Goal: Information Seeking & Learning: Learn about a topic

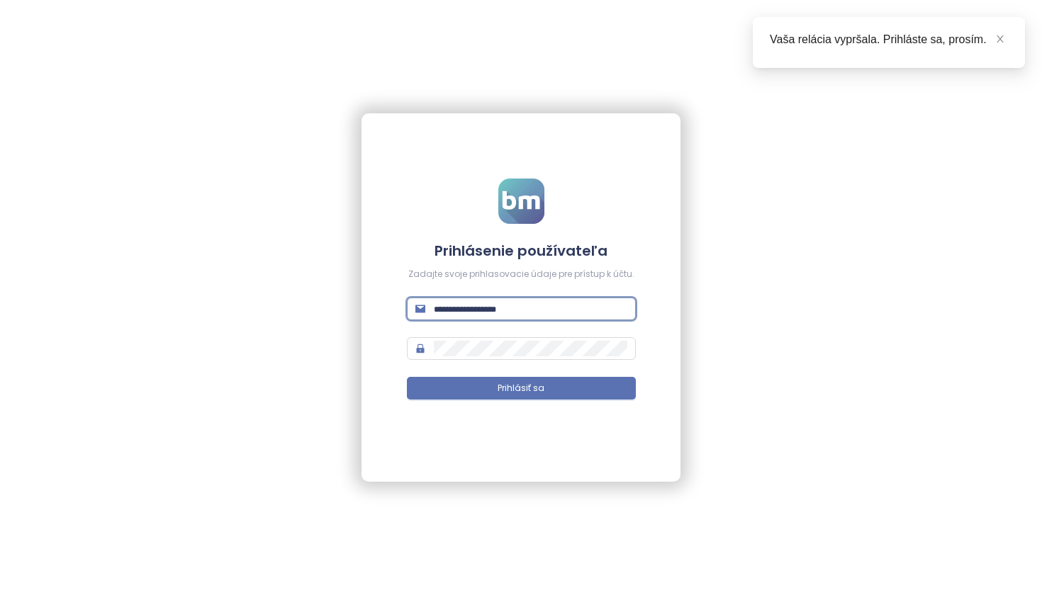
type input "**********"
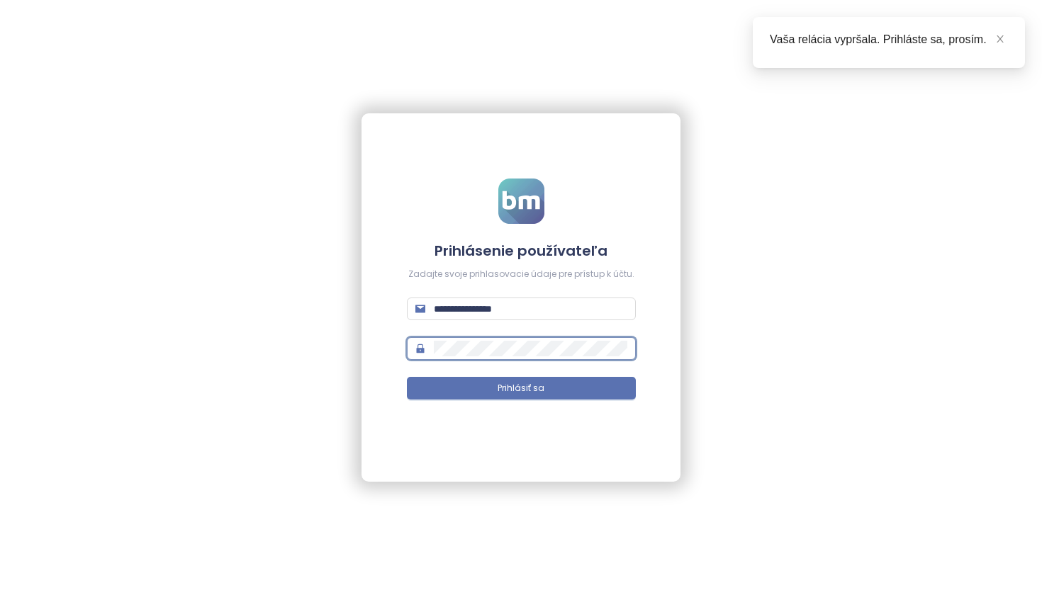
click at [521, 388] on button "Prihlásiť sa" at bounding box center [521, 388] width 229 height 23
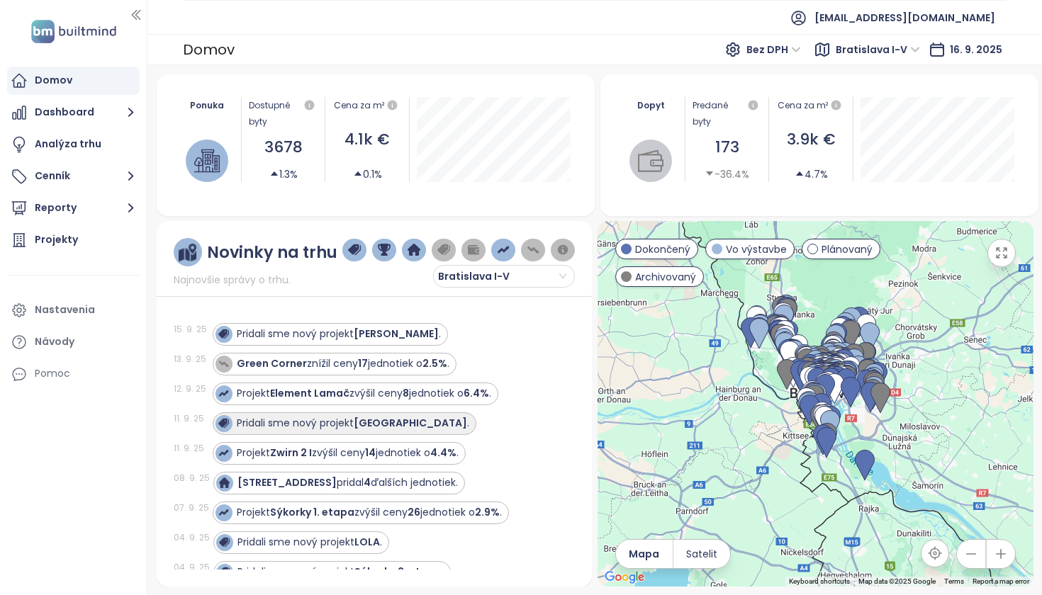
click at [403, 423] on strong "Čerešne Plaza View" at bounding box center [410, 423] width 113 height 14
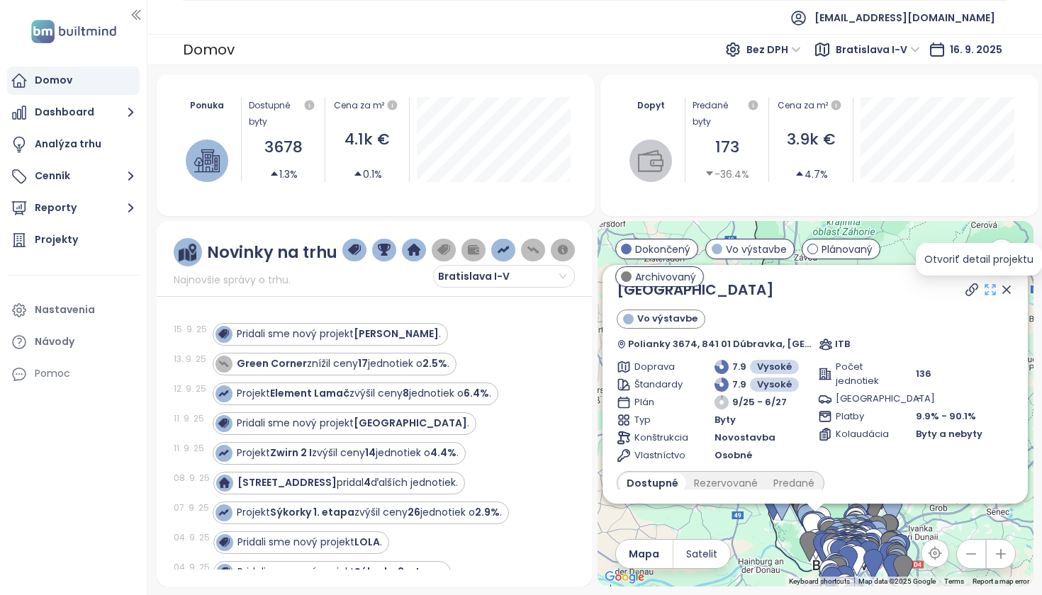
click at [983, 291] on icon at bounding box center [990, 290] width 14 height 14
click at [63, 205] on button "Reporty" at bounding box center [73, 208] width 133 height 28
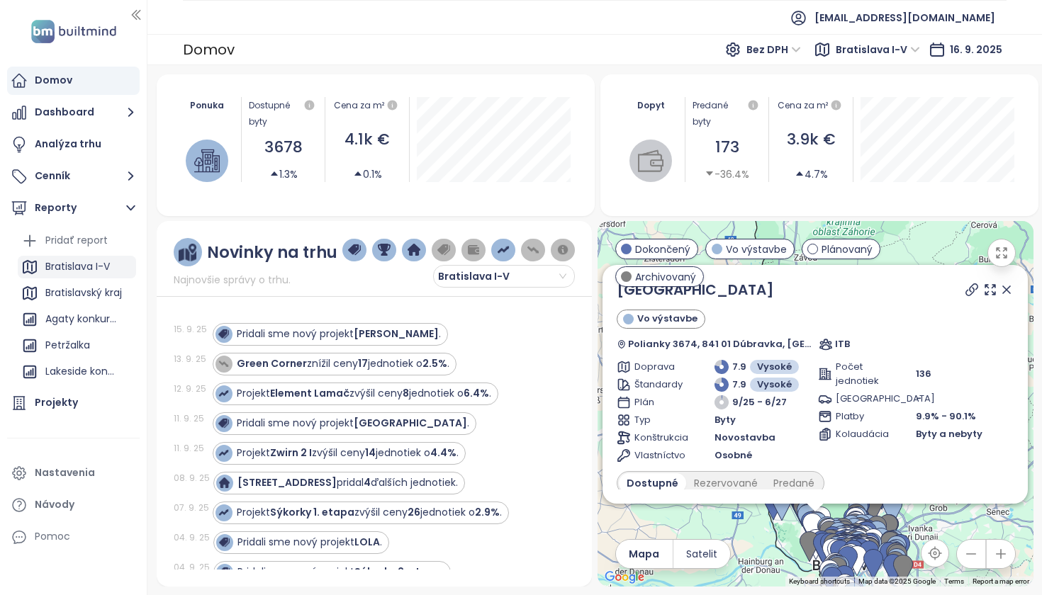
click at [86, 266] on div "Bratislava I-V" at bounding box center [77, 267] width 65 height 18
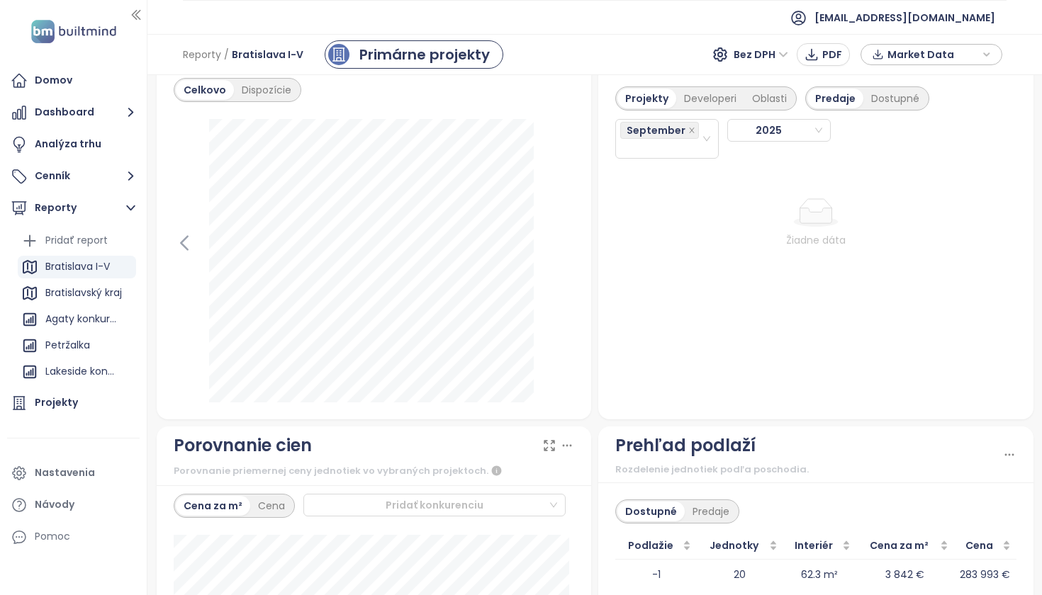
scroll to position [1769, 0]
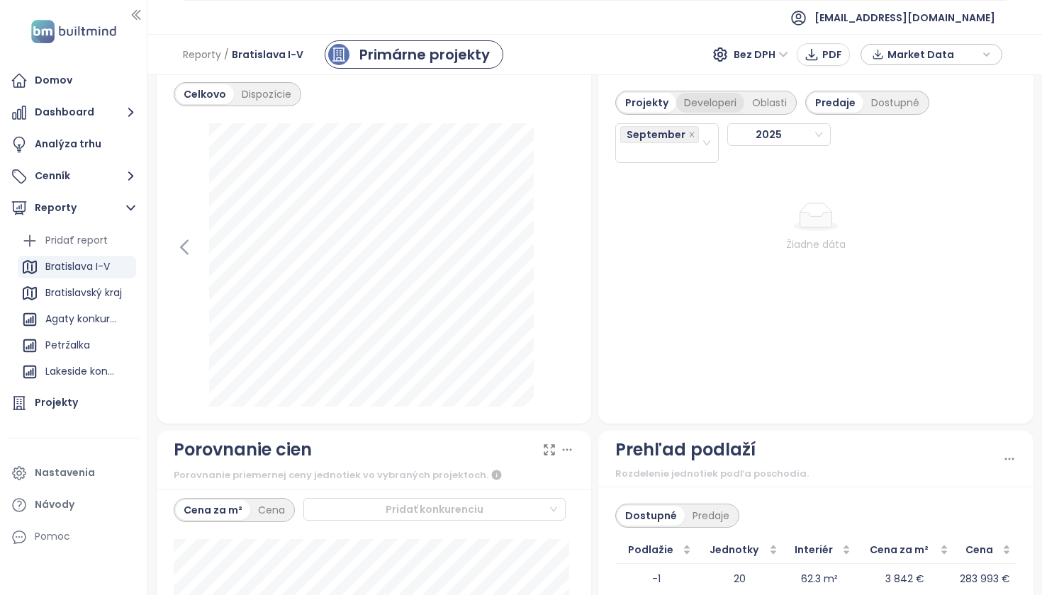
click at [694, 113] on div "Developeri" at bounding box center [710, 103] width 68 height 20
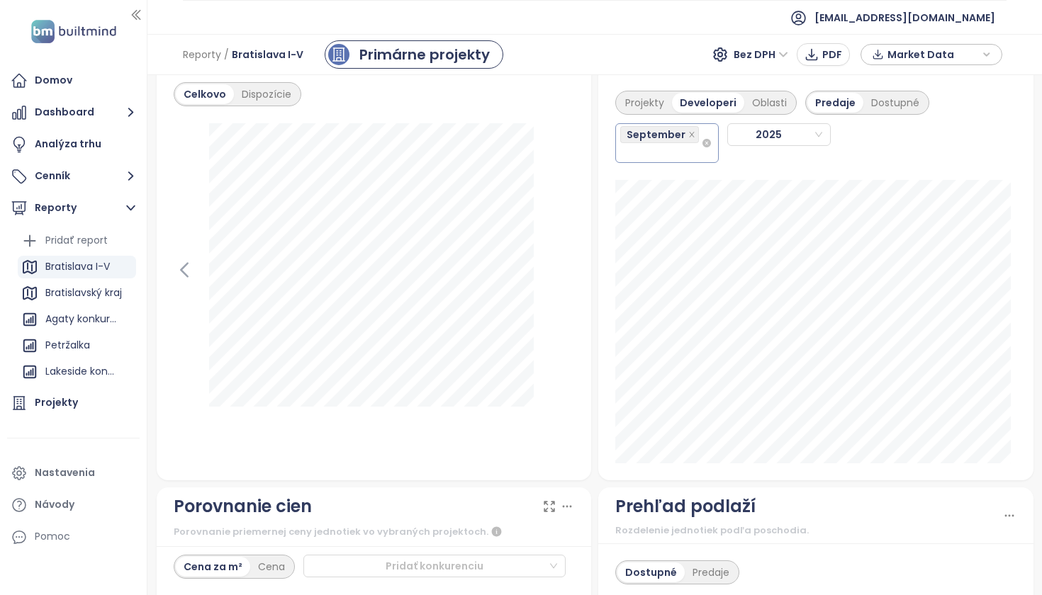
click at [674, 159] on div "September" at bounding box center [660, 143] width 81 height 37
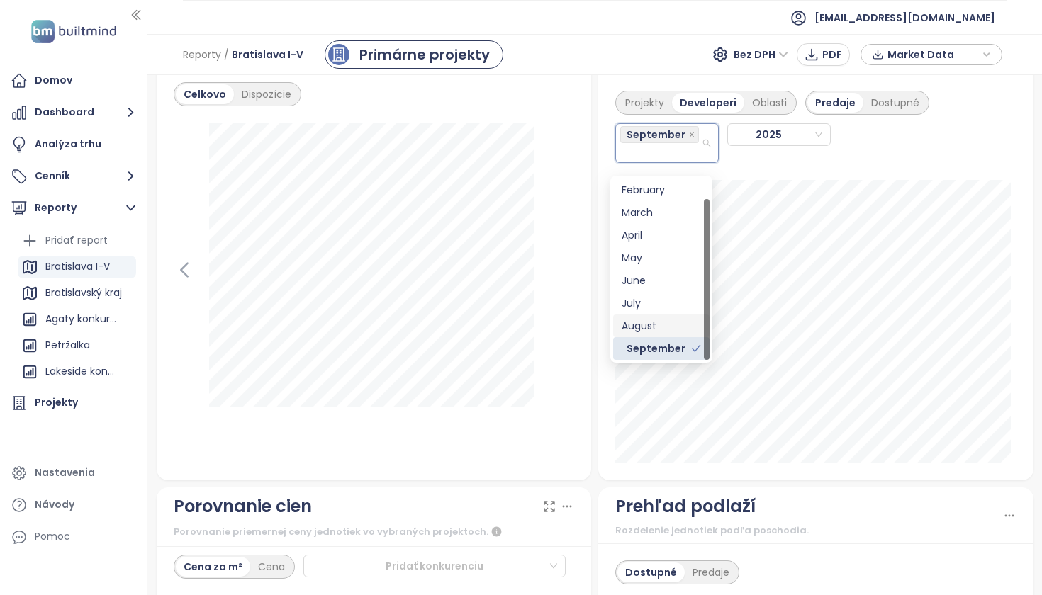
click at [669, 324] on div "August" at bounding box center [661, 326] width 79 height 16
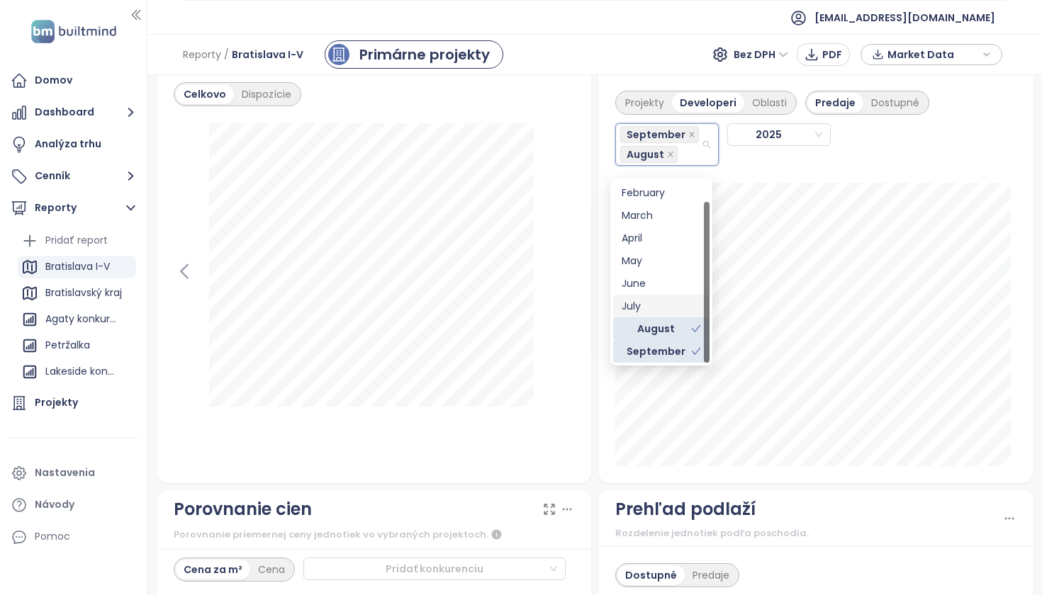
click at [1021, 269] on div "Projekty Developeri Oblasti Predaje Dostupné September August 2025" at bounding box center [815, 279] width 435 height 410
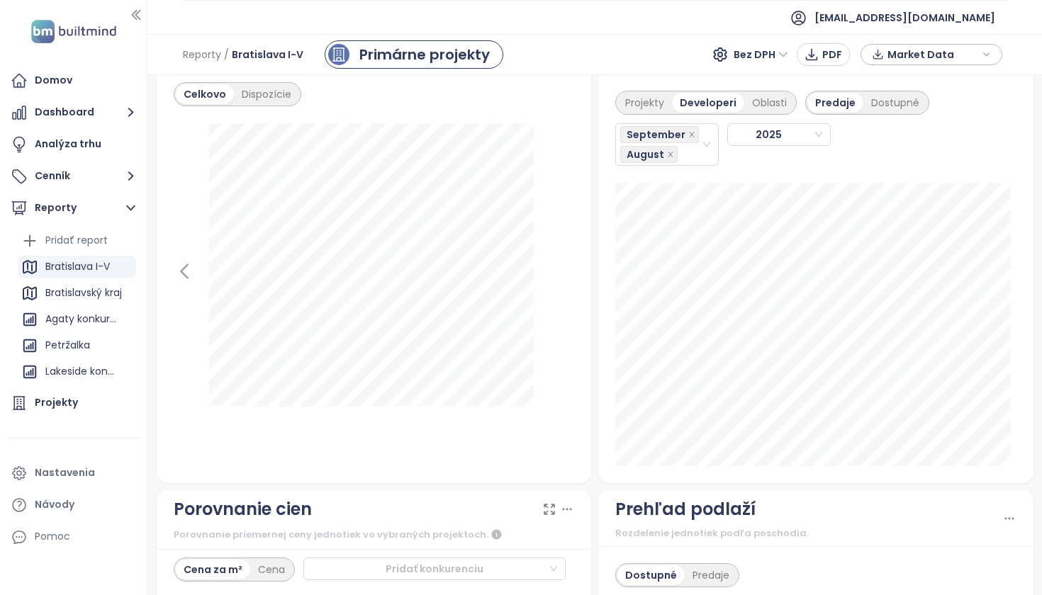
click at [1013, 269] on div "Projekty Developeri Oblasti Predaje Dostupné September August 2025" at bounding box center [815, 279] width 435 height 410
click at [684, 162] on div "September August" at bounding box center [660, 145] width 81 height 40
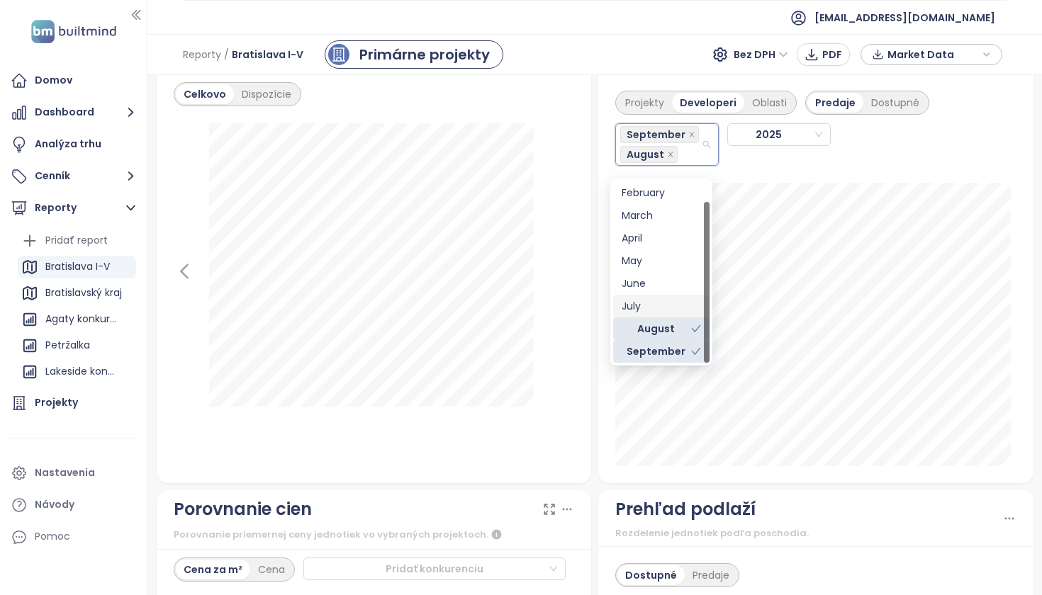
click at [671, 308] on div "July" at bounding box center [661, 306] width 79 height 16
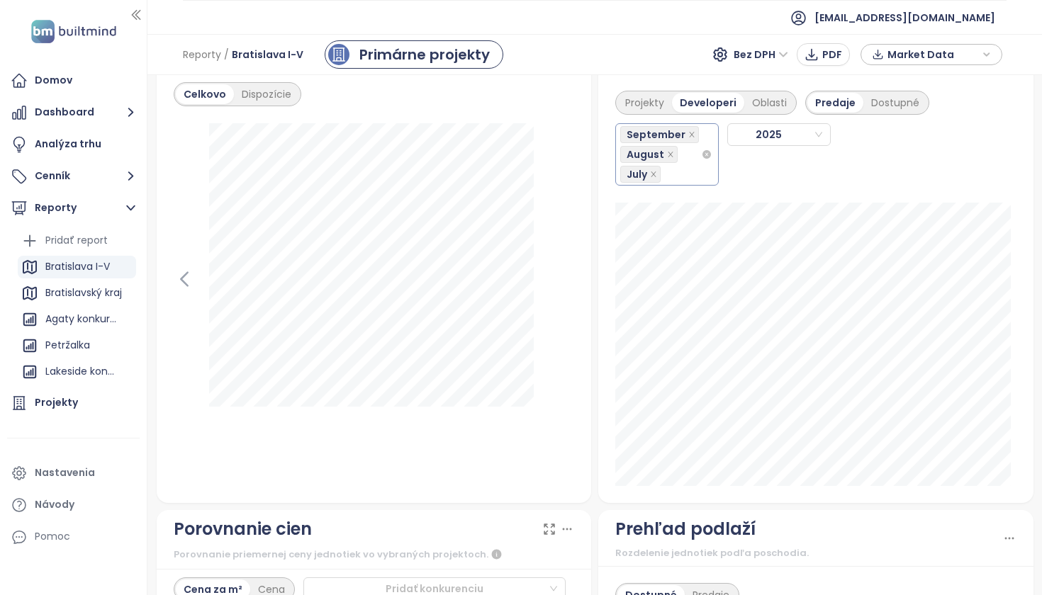
click at [673, 184] on div "September August July" at bounding box center [660, 155] width 81 height 60
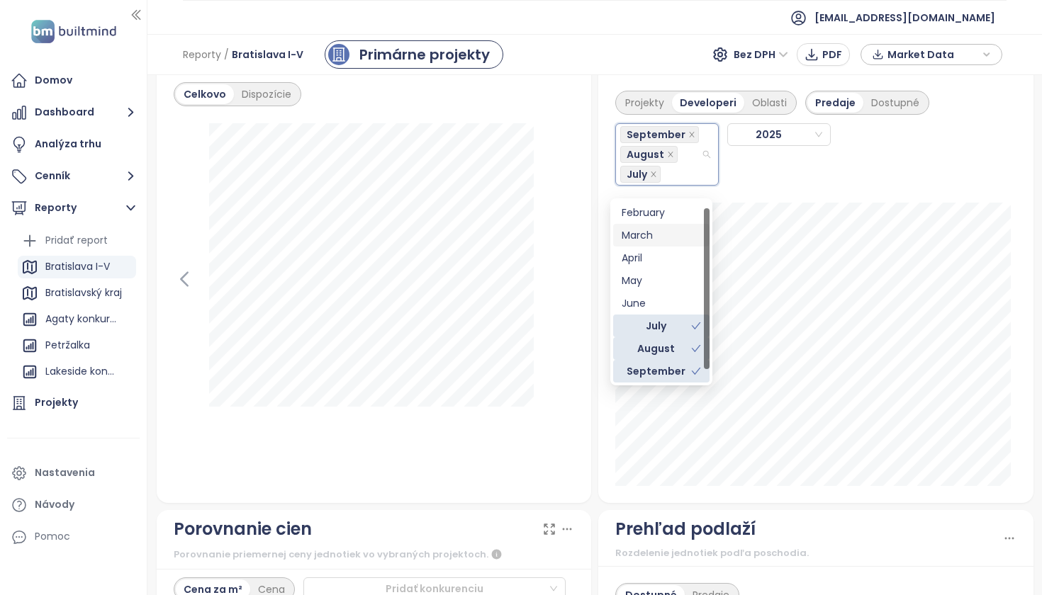
scroll to position [0, 0]
click at [649, 320] on div "June" at bounding box center [661, 326] width 79 height 16
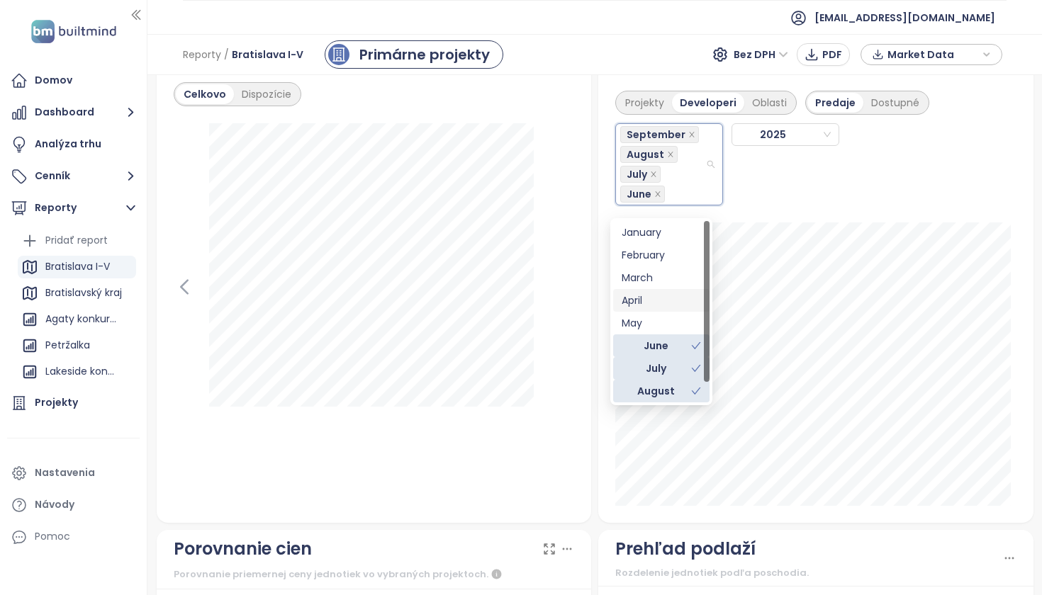
click at [650, 303] on div "April" at bounding box center [661, 301] width 79 height 16
click at [648, 320] on div "May" at bounding box center [661, 323] width 79 height 16
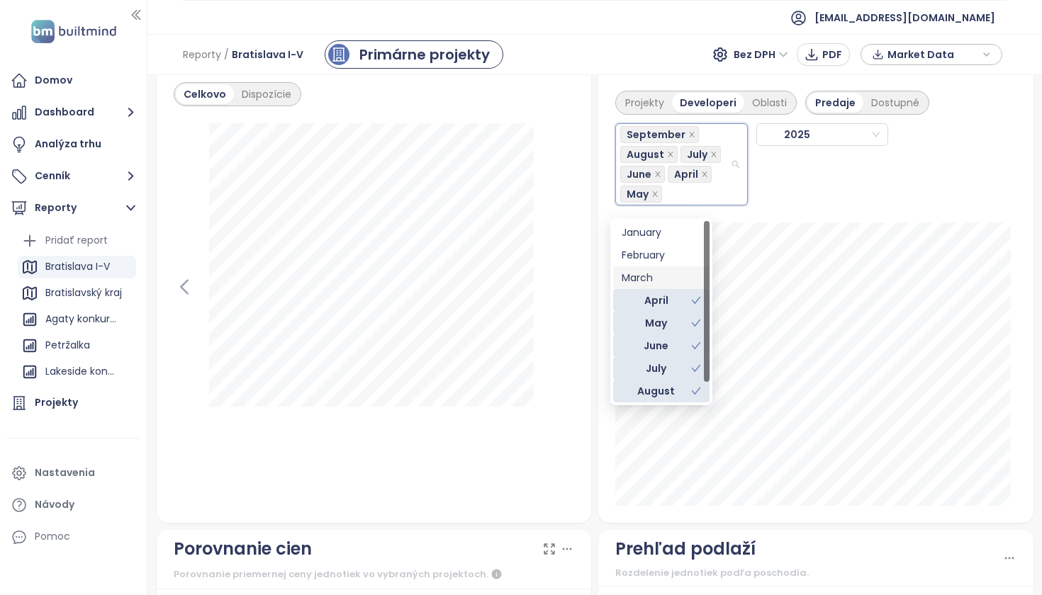
click at [656, 276] on div "March" at bounding box center [661, 278] width 79 height 16
click at [656, 258] on div "February" at bounding box center [661, 255] width 79 height 16
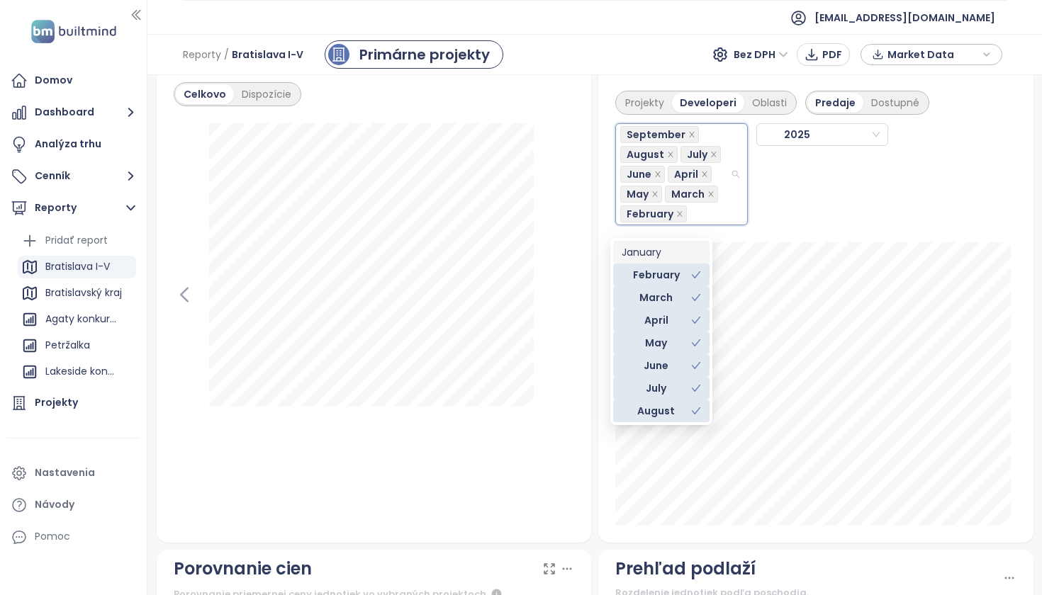
click at [654, 243] on div "January" at bounding box center [661, 252] width 96 height 23
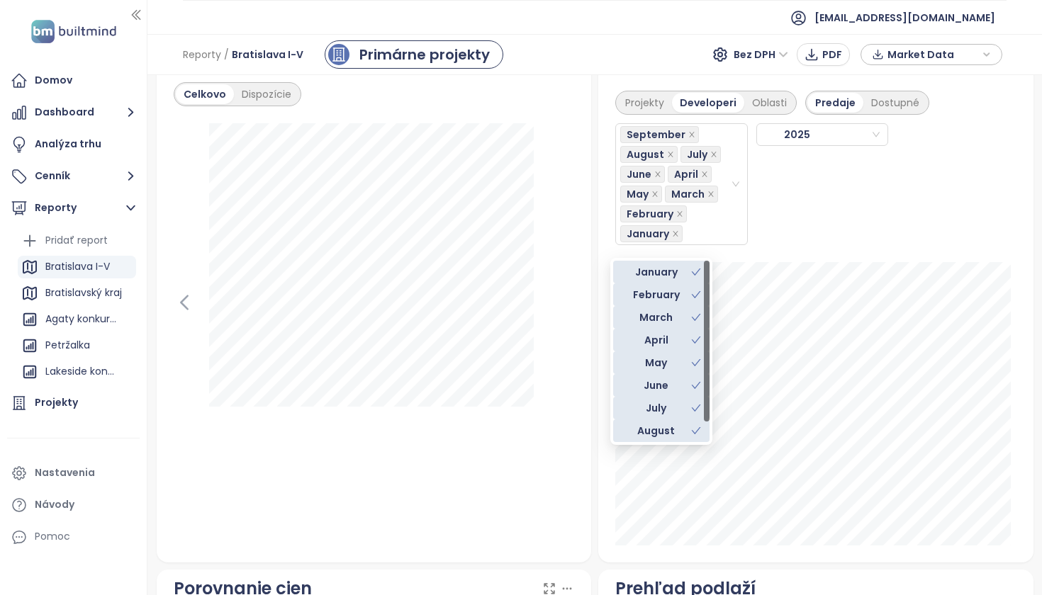
click at [1016, 270] on div "Projekty Developeri Oblasti Predaje Dostupné September August July June April M…" at bounding box center [815, 318] width 435 height 489
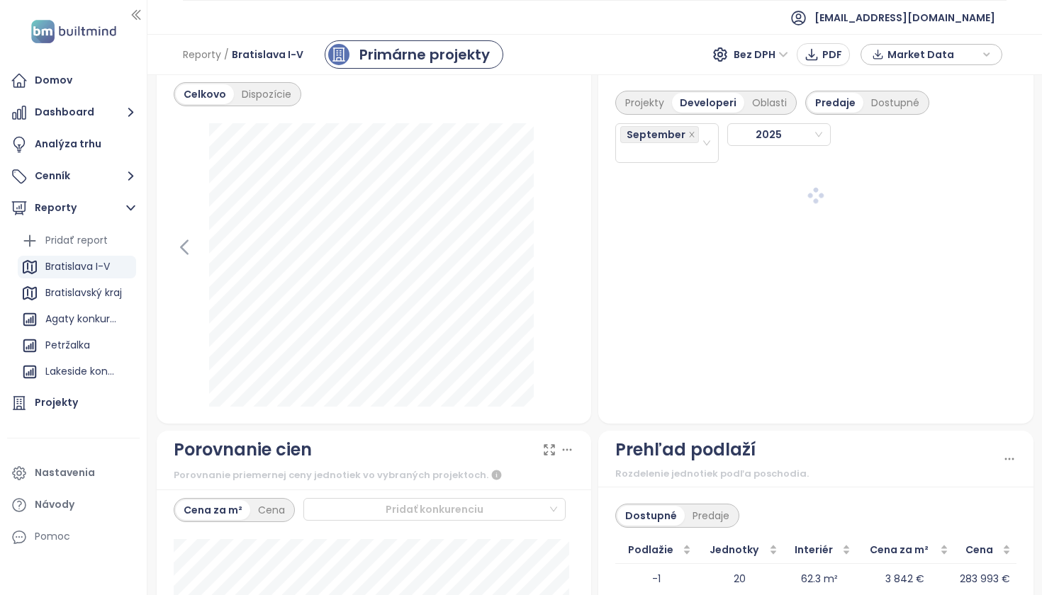
click at [732, 196] on div "Projekty Developeri Oblasti Predaje Dostupné September 2025" at bounding box center [815, 249] width 435 height 350
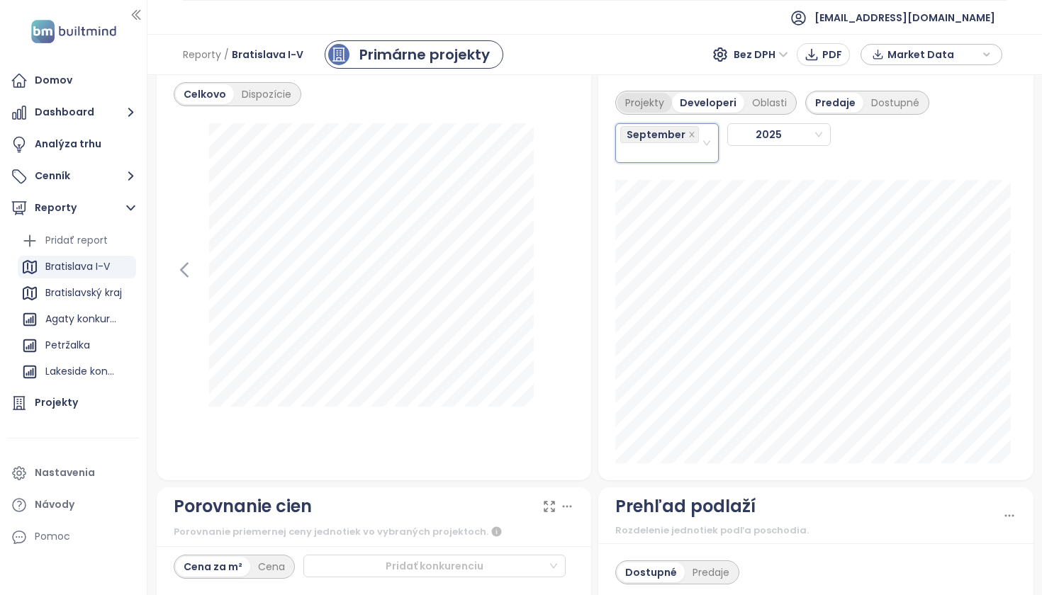
click at [632, 113] on div "Projekty" at bounding box center [644, 103] width 55 height 20
